Goal: Transaction & Acquisition: Purchase product/service

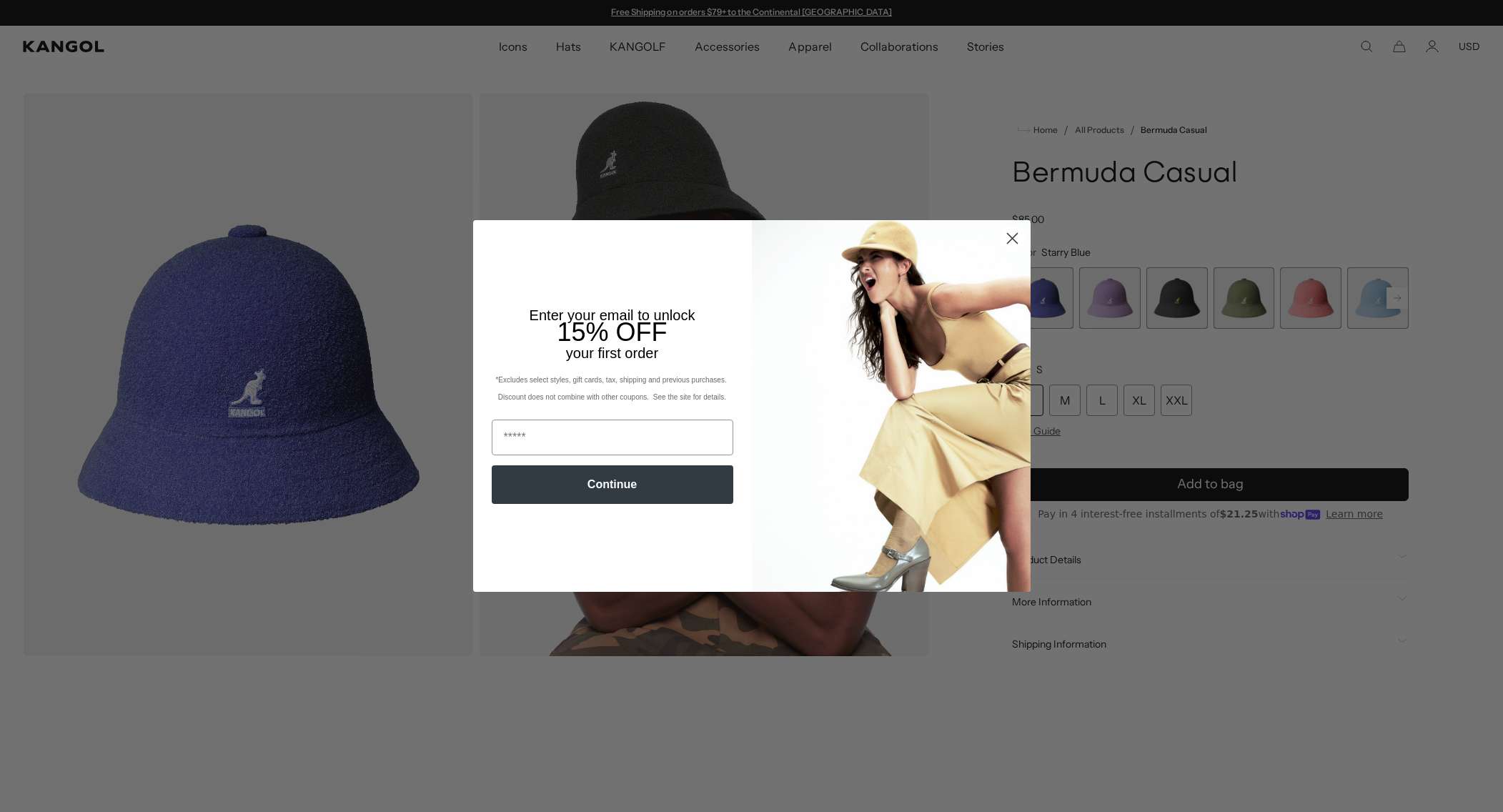
click at [1012, 236] on circle "Close dialog" at bounding box center [1012, 238] width 24 height 24
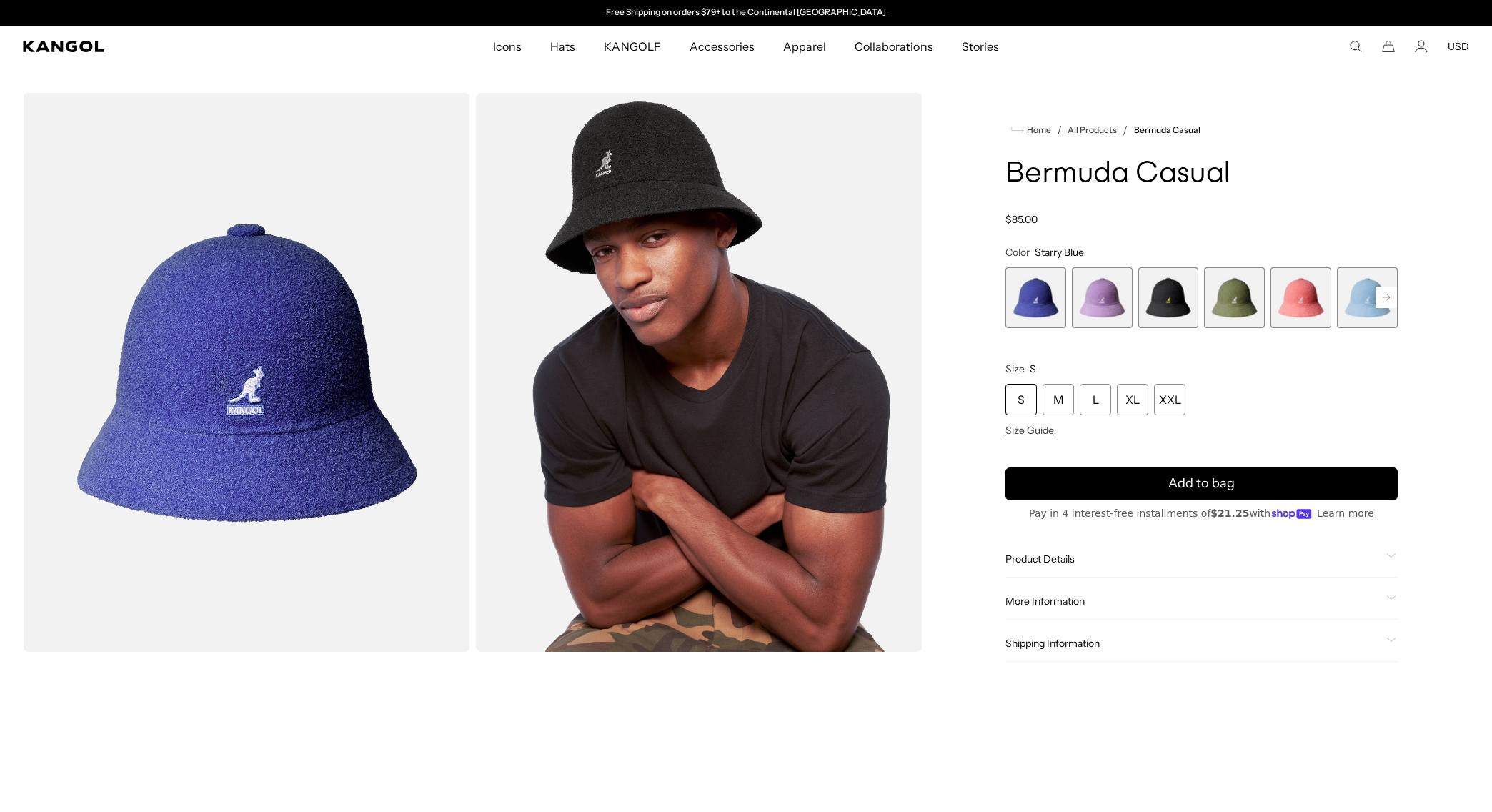
click at [1391, 297] on rect at bounding box center [1386, 297] width 21 height 21
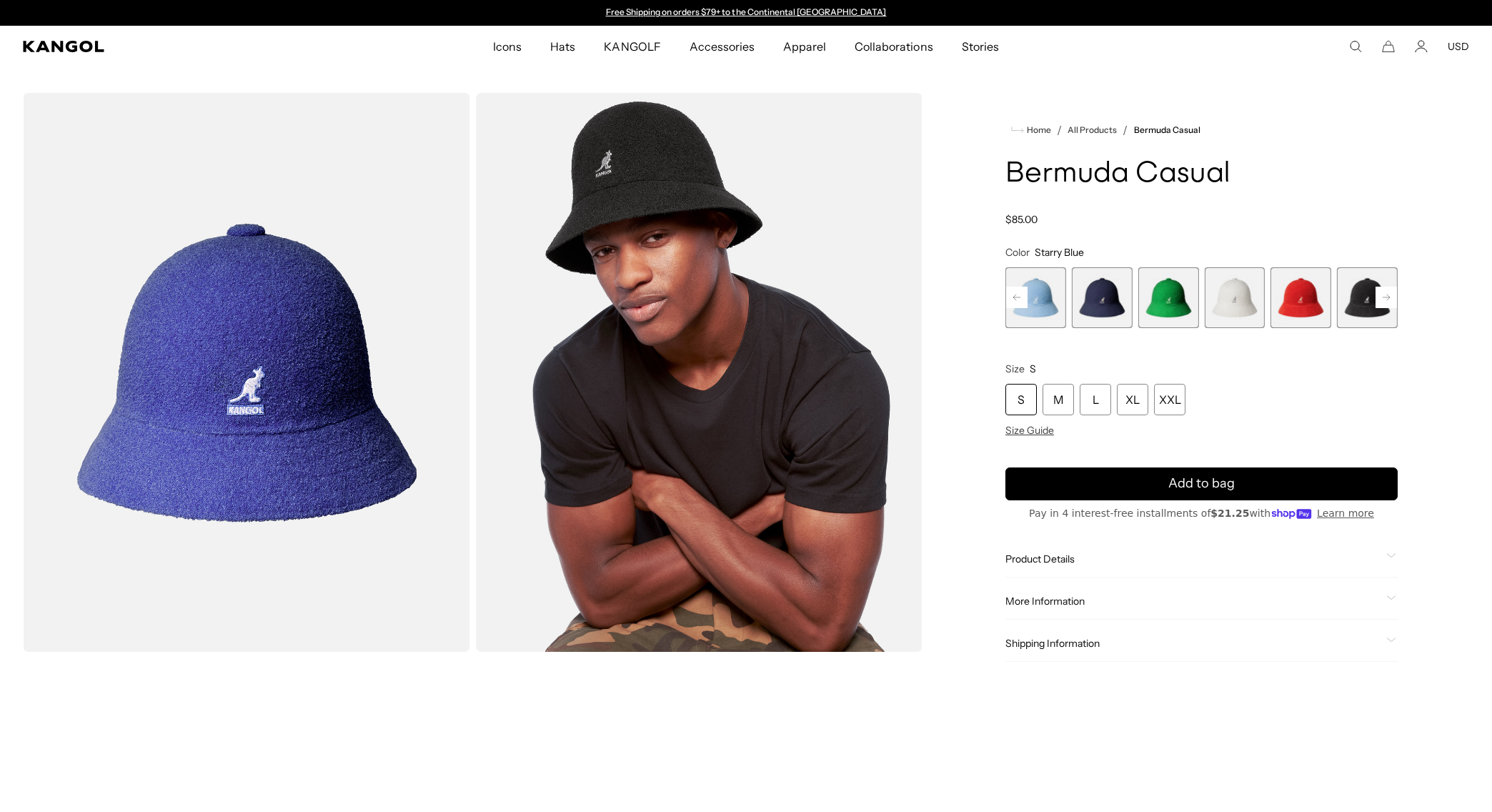
click at [1391, 297] on rect at bounding box center [1386, 297] width 21 height 21
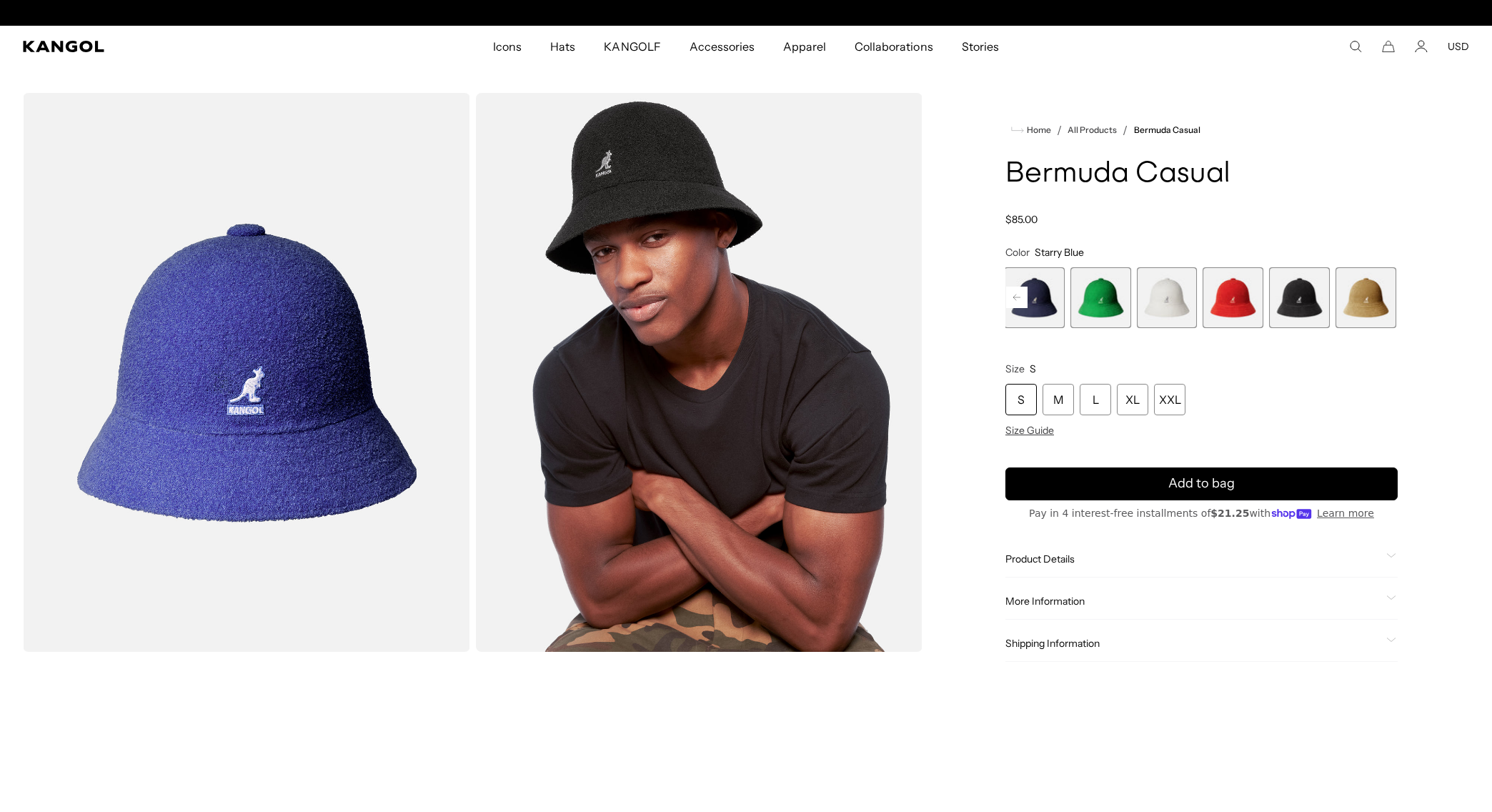
click at [1244, 304] on span "10 of 12" at bounding box center [1234, 298] width 60 height 60
click at [1237, 305] on span "10 of 12" at bounding box center [1235, 298] width 60 height 60
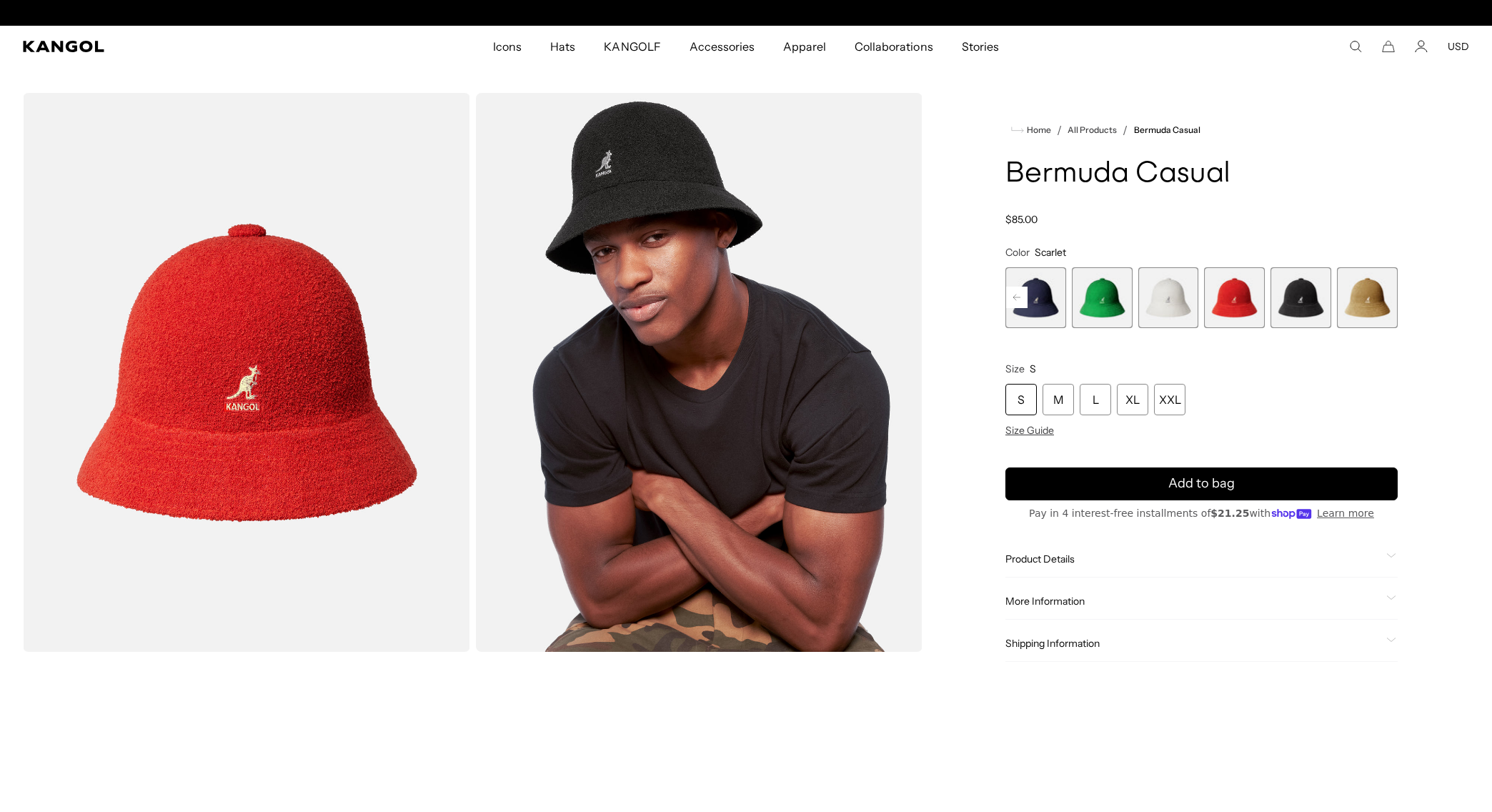
scroll to position [0, 294]
